Goal: Find specific page/section: Find specific page/section

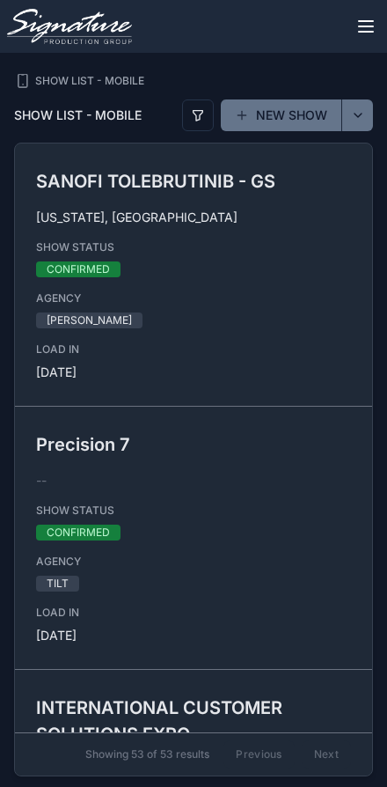
click at [193, 102] on button "scrollable content" at bounding box center [198, 115] width 32 height 32
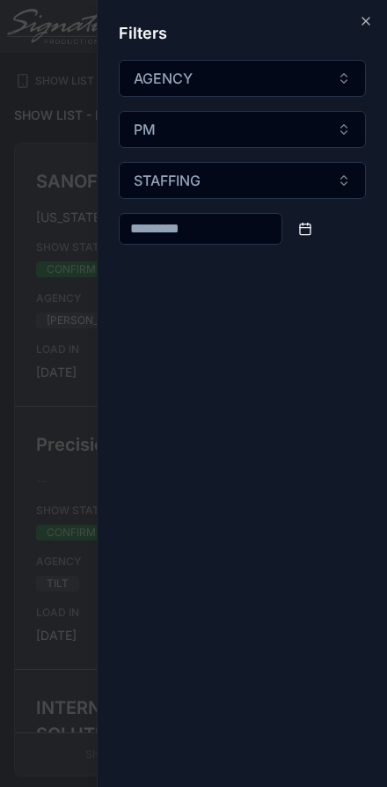
click at [362, 24] on icon "scrollable content" at bounding box center [366, 21] width 14 height 14
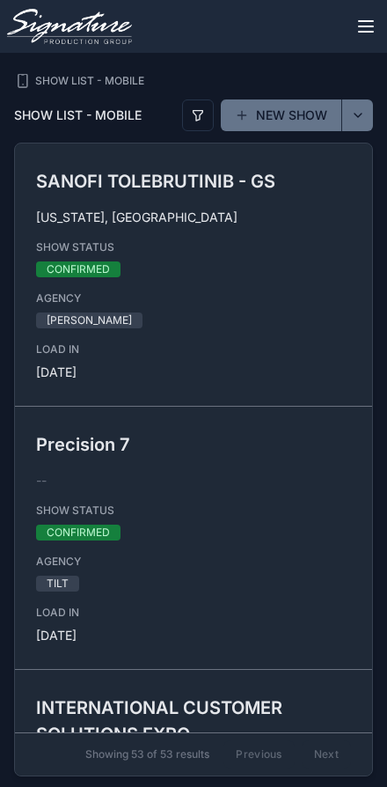
click at [356, 37] on button "scrollable content" at bounding box center [366, 26] width 42 height 42
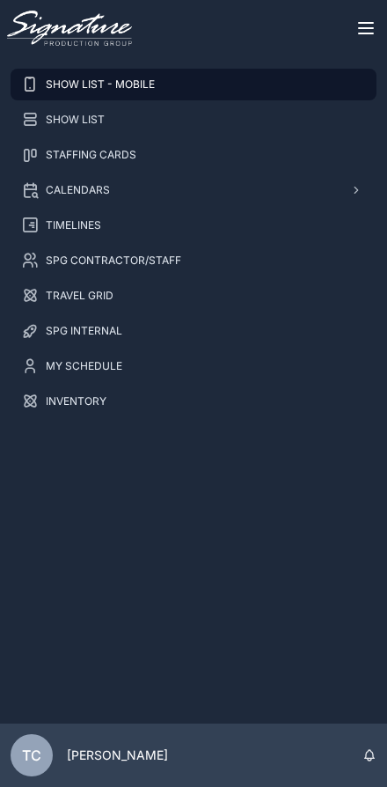
click at [221, 118] on div "SHOW LIST" at bounding box center [193, 120] width 345 height 28
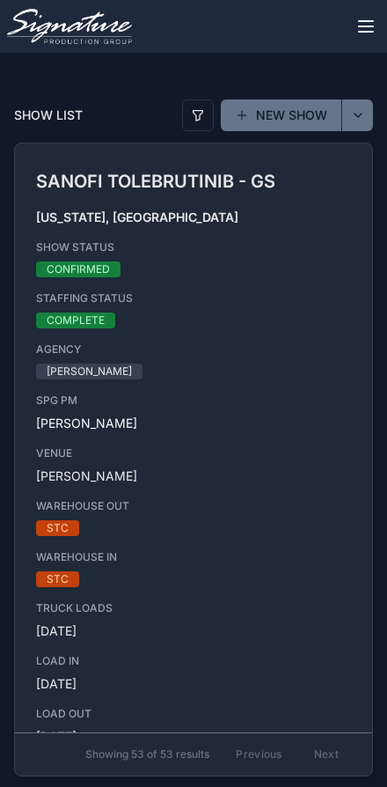
click at [198, 116] on div "SHOW LIST" at bounding box center [127, 115] width 227 height 18
click at [194, 102] on button "scrollable content" at bounding box center [198, 115] width 32 height 32
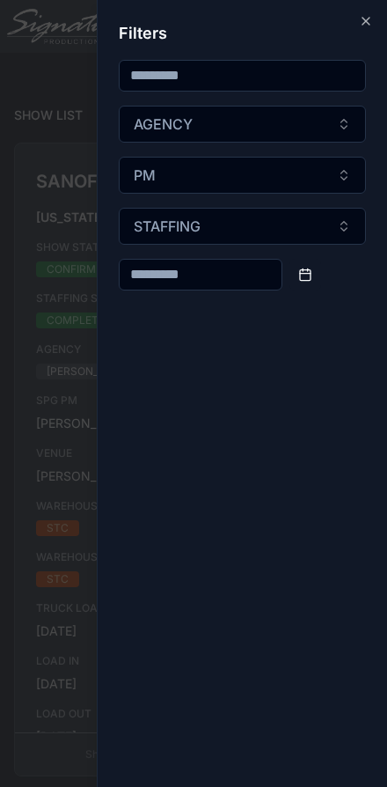
click at [230, 79] on input "scrollable content" at bounding box center [243, 76] width 246 height 28
type input "***"
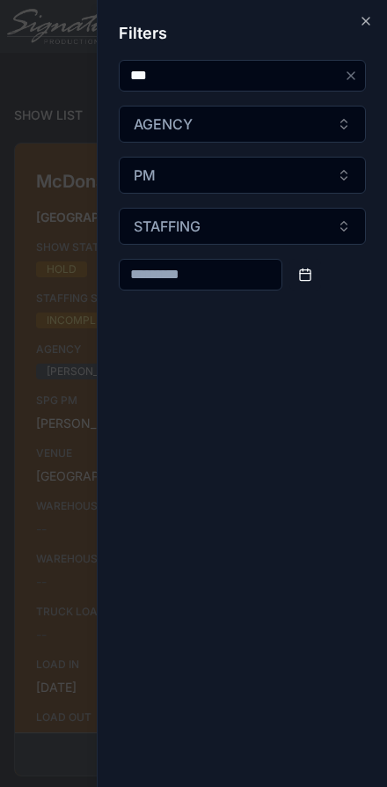
click at [360, 15] on icon "scrollable content" at bounding box center [366, 21] width 14 height 14
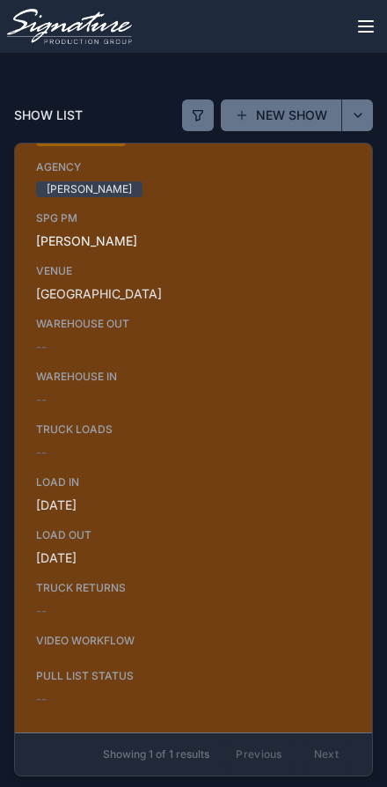
scroll to position [179, 0]
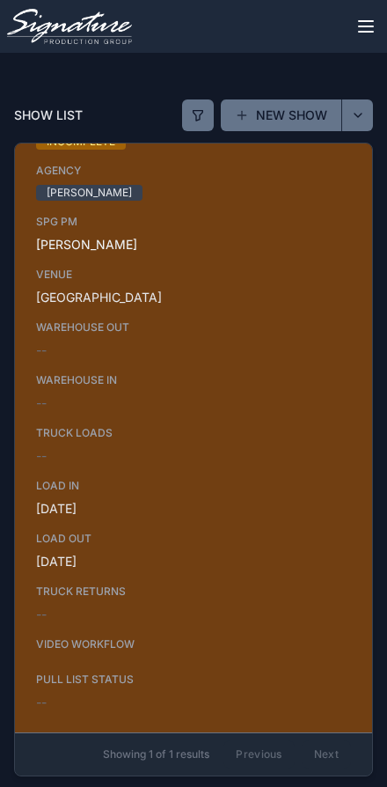
click at [194, 102] on button "scrollable content" at bounding box center [198, 115] width 32 height 32
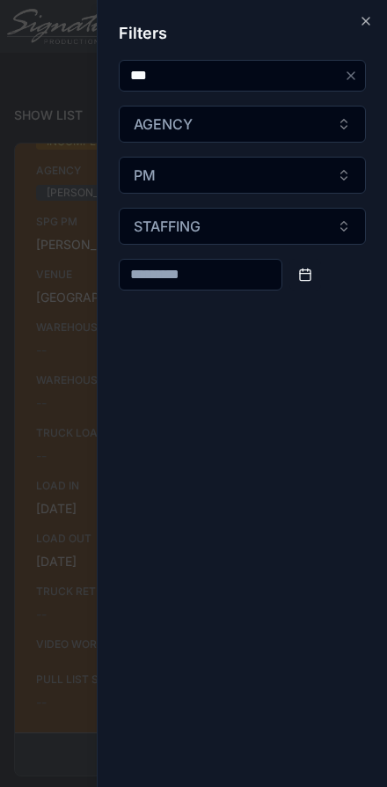
click at [276, 76] on input "***" at bounding box center [232, 76] width 224 height 28
click at [341, 70] on input "***" at bounding box center [232, 76] width 224 height 28
click at [344, 70] on icon "Clear" at bounding box center [351, 76] width 14 height 14
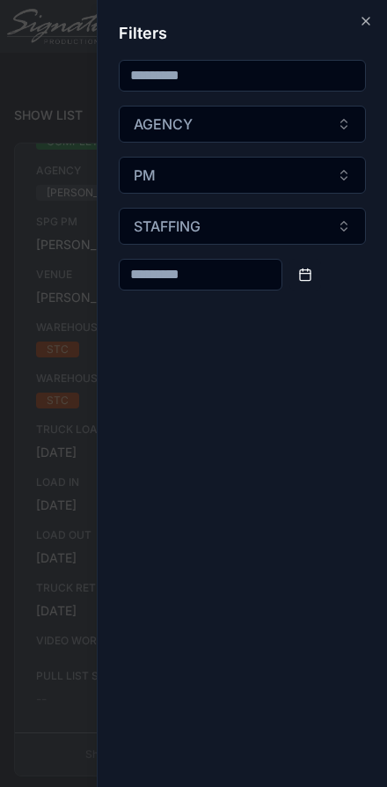
scroll to position [175, 0]
click at [172, 77] on input "scrollable content" at bounding box center [243, 76] width 246 height 28
type input "****"
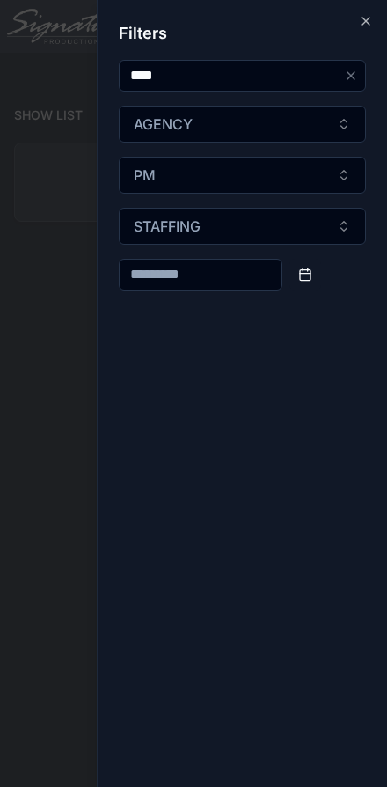
click at [346, 72] on icon "Clear" at bounding box center [351, 76] width 14 height 14
click at [260, 69] on input "scrollable content" at bounding box center [243, 76] width 246 height 28
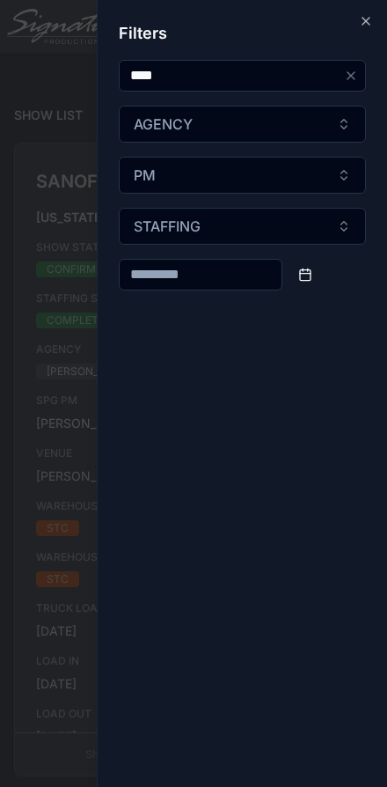
type input "****"
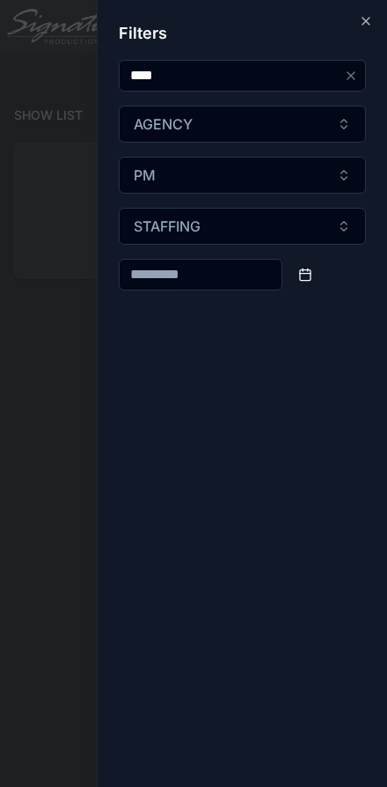
click at [368, 16] on icon "scrollable content" at bounding box center [366, 21] width 14 height 14
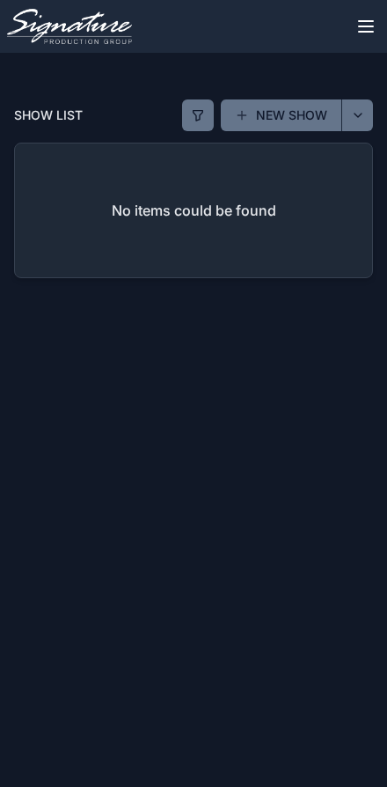
click at [193, 114] on div "SHOW LIST" at bounding box center [127, 115] width 227 height 18
click at [196, 115] on div "SHOW LIST" at bounding box center [127, 115] width 227 height 18
click at [193, 99] on button "scrollable content" at bounding box center [198, 115] width 32 height 32
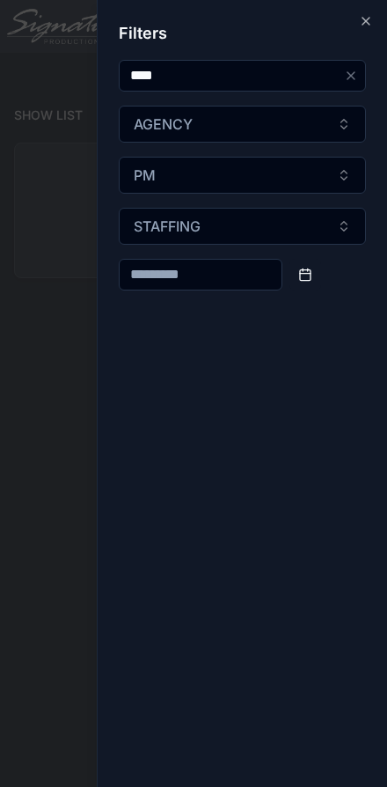
click at [348, 77] on icon "Clear" at bounding box center [351, 76] width 14 height 14
click at [274, 74] on input "scrollable content" at bounding box center [243, 76] width 246 height 28
type input "***"
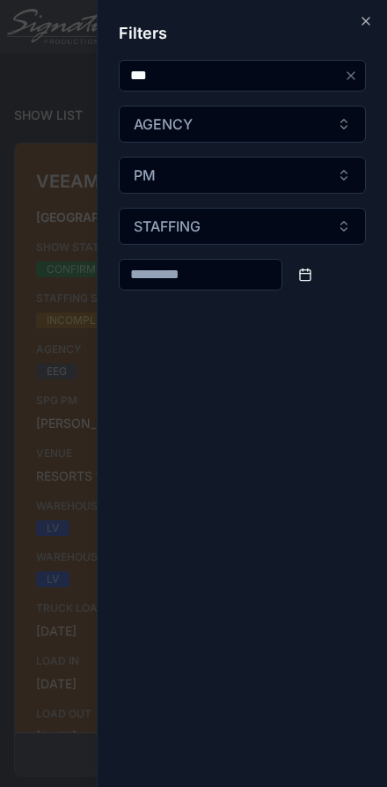
click at [369, 25] on icon "scrollable content" at bounding box center [366, 21] width 14 height 14
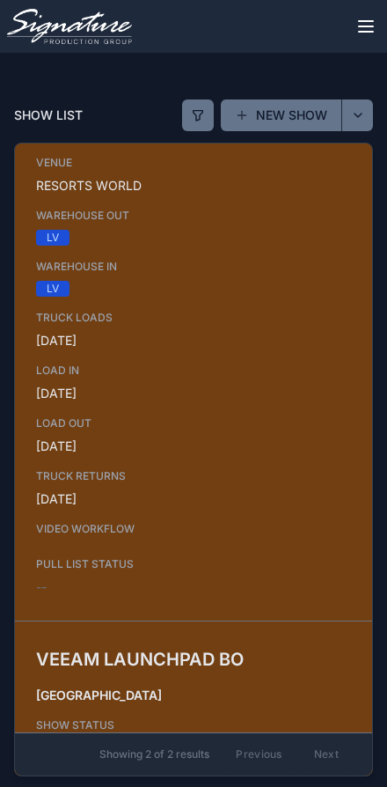
scroll to position [292, 0]
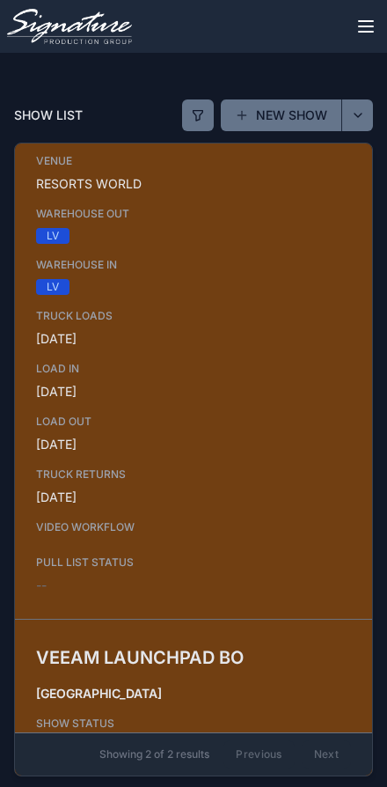
click at [357, 23] on icon "scrollable content" at bounding box center [365, 26] width 21 height 21
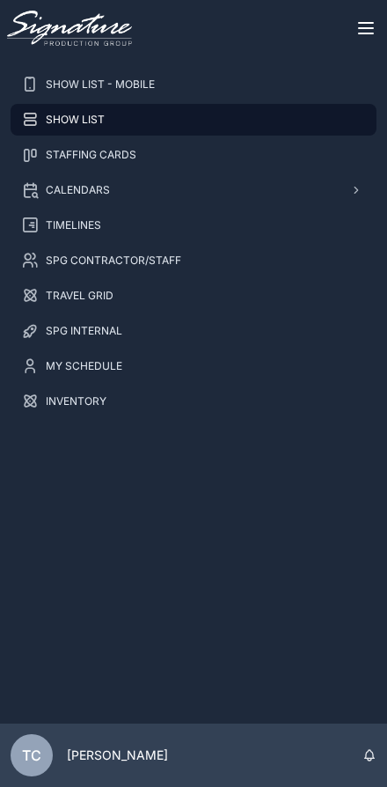
click at [368, 28] on icon "scrollable content" at bounding box center [366, 28] width 14 height 0
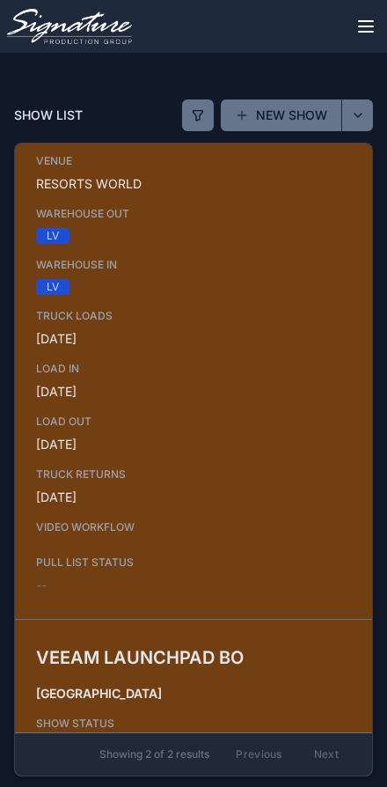
click at [191, 112] on div "SHOW LIST" at bounding box center [127, 115] width 227 height 18
click at [187, 99] on button "scrollable content" at bounding box center [198, 115] width 32 height 32
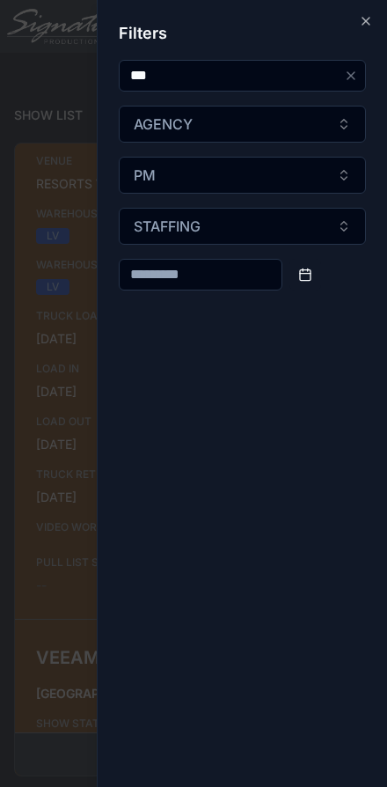
click at [348, 79] on icon "Clear" at bounding box center [351, 75] width 7 height 7
click at [267, 75] on input "scrollable content" at bounding box center [243, 76] width 246 height 28
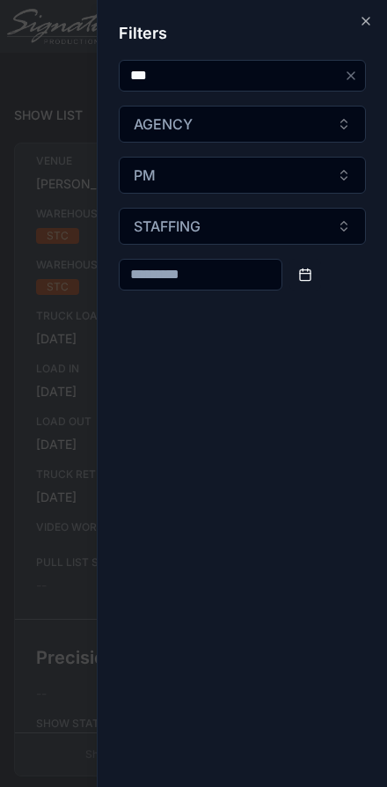
type input "***"
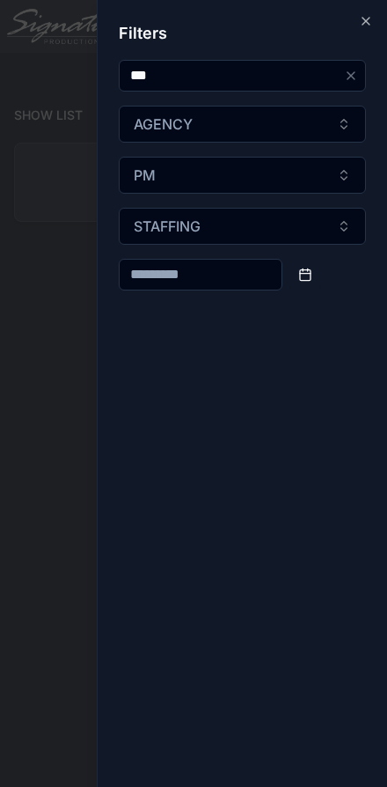
click at [355, 16] on div "Close Filters *** AGENCY PM STAFFING" at bounding box center [242, 393] width 290 height 787
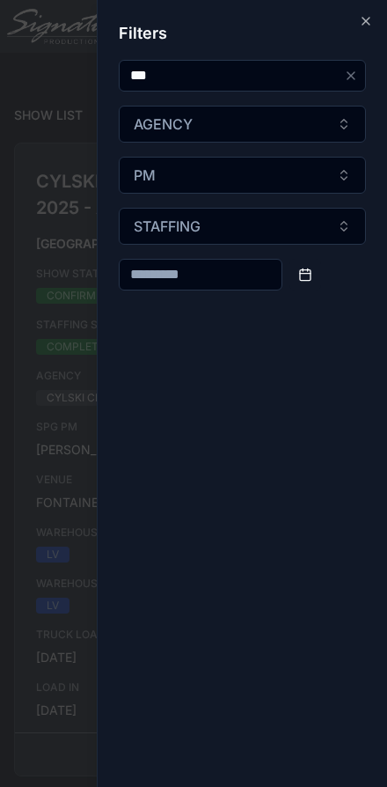
click at [367, 18] on icon "scrollable content" at bounding box center [366, 21] width 14 height 14
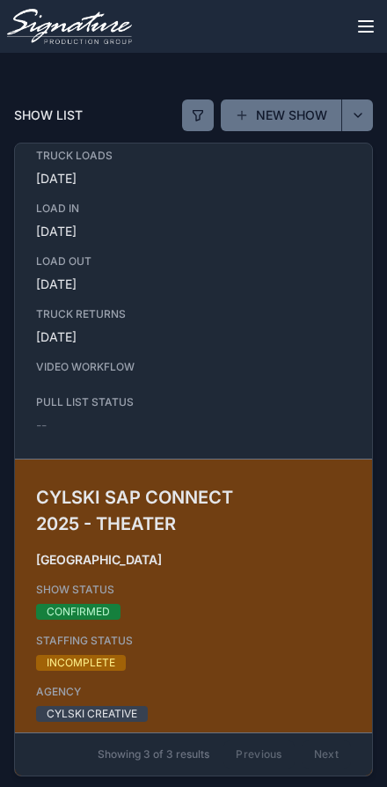
scroll to position [480, 0]
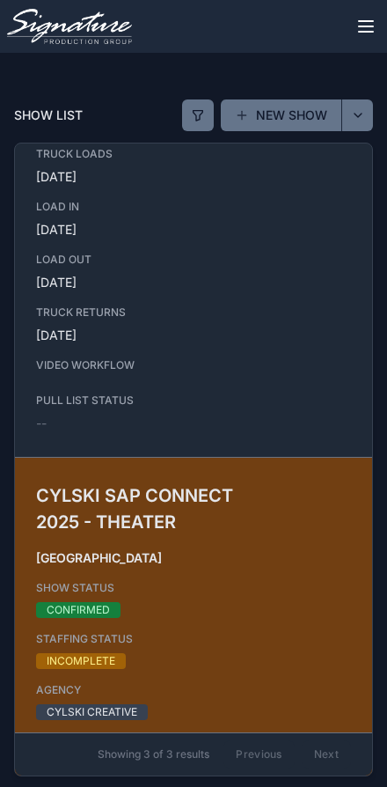
click at [237, 549] on span "[GEOGRAPHIC_DATA]" at bounding box center [193, 558] width 315 height 18
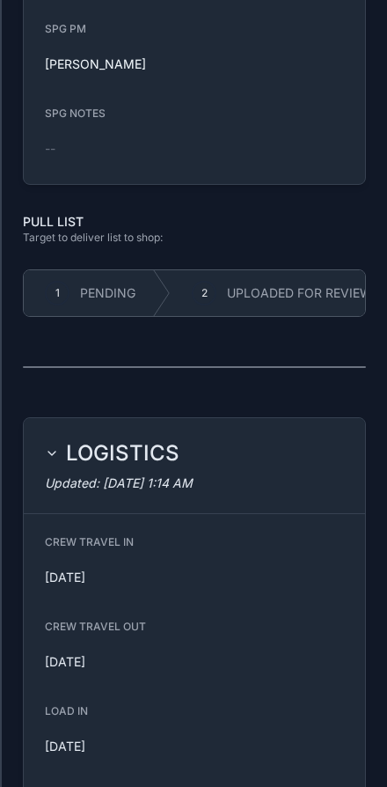
scroll to position [928, 0]
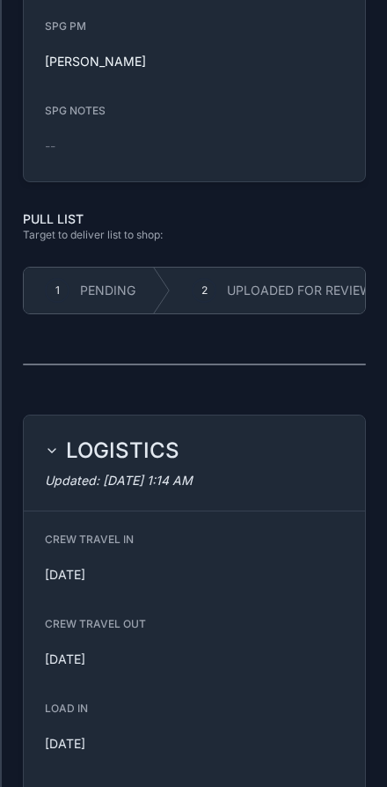
click at [234, 443] on div "LOGISTICS" at bounding box center [194, 450] width 299 height 28
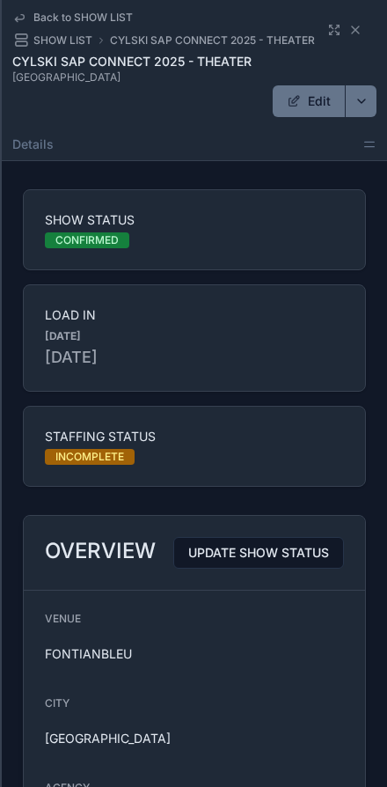
scroll to position [0, 0]
click at [358, 28] on icon "scrollable content" at bounding box center [355, 30] width 14 height 14
